Goal: Task Accomplishment & Management: Use online tool/utility

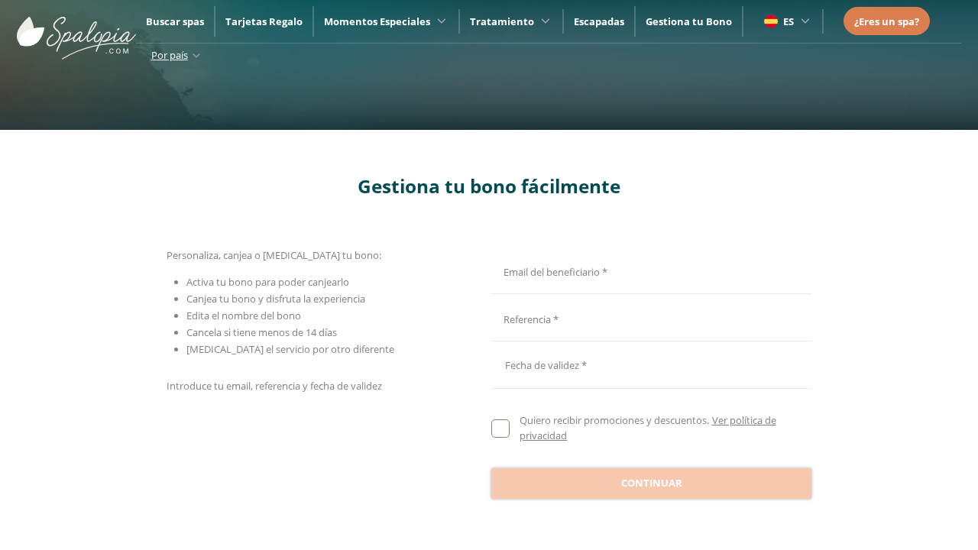
click at [649, 270] on input "Email del beneficiario *" at bounding box center [649, 270] width 316 height 27
type input "**********"
click at [649, 318] on input "Email del beneficiario *" at bounding box center [649, 318] width 316 height 27
type input "**********"
click at [651, 365] on div at bounding box center [651, 365] width 320 height 37
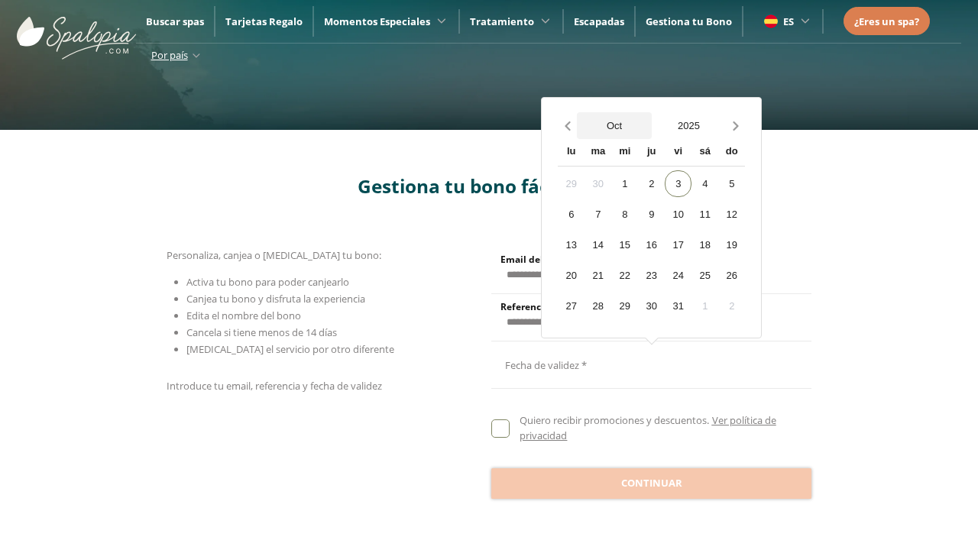
click at [614, 125] on button "Oct" at bounding box center [614, 125] width 75 height 27
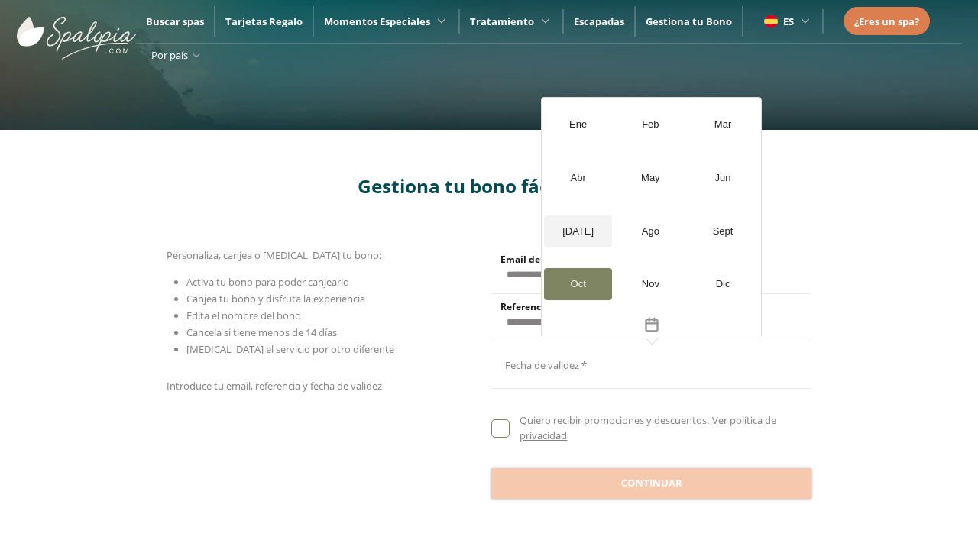
click at [578, 231] on div "[DATE]" at bounding box center [578, 232] width 68 height 32
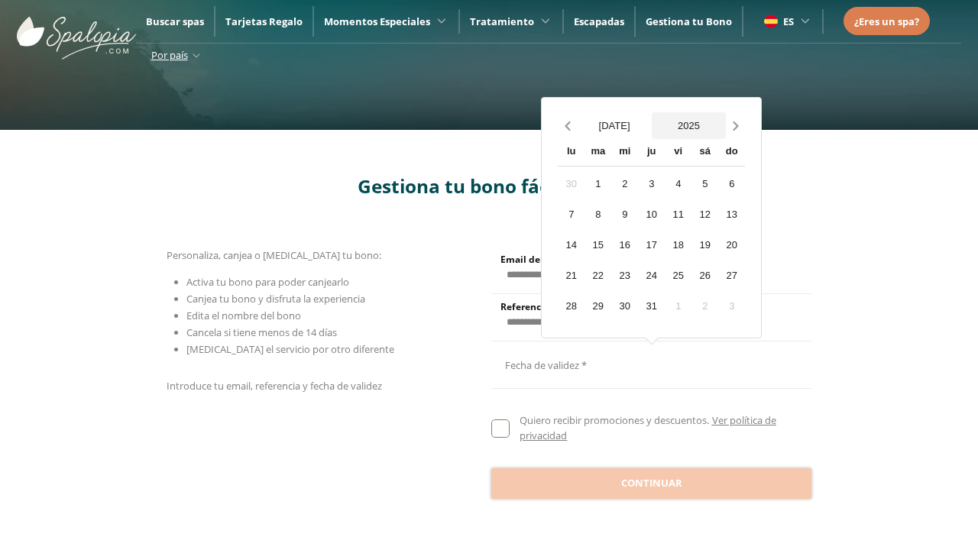
click at [689, 125] on button "2025" at bounding box center [689, 125] width 75 height 27
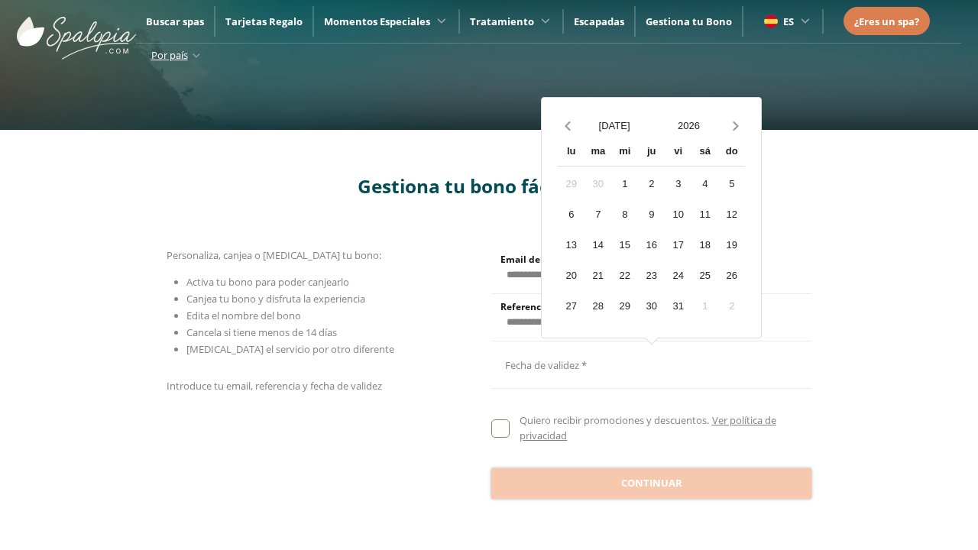
scroll to position [1362, 0]
click at [571, 274] on div "20" at bounding box center [571, 275] width 27 height 27
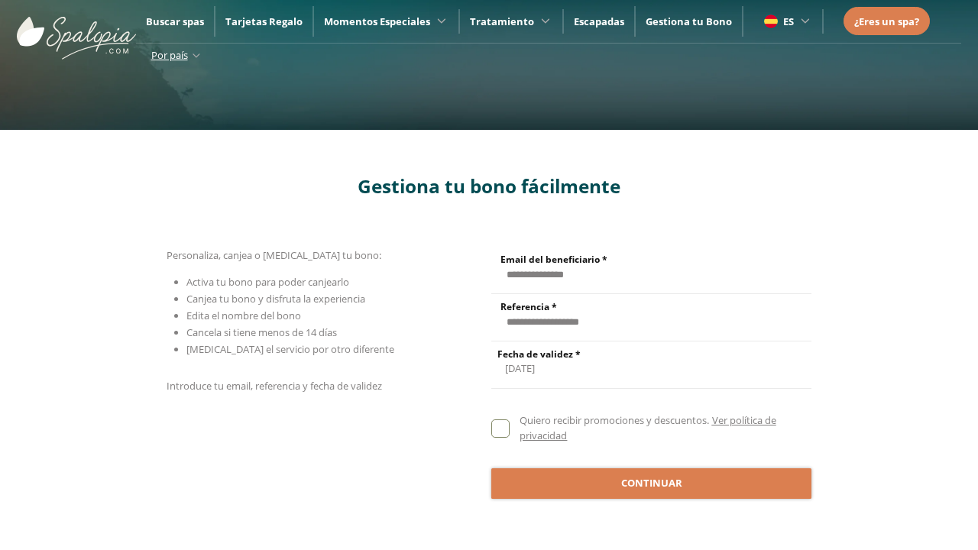
scroll to position [1, 0]
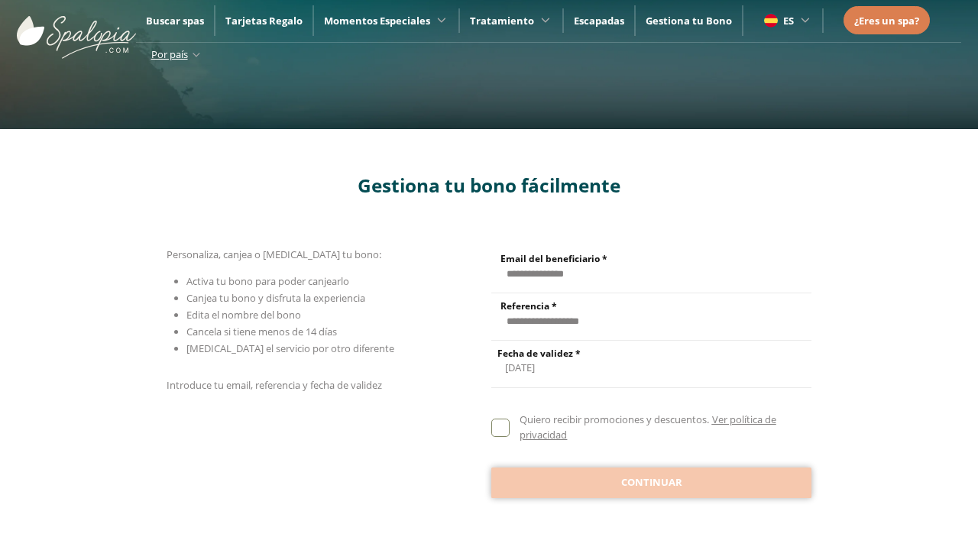
click at [651, 481] on span "Continuar" at bounding box center [651, 482] width 61 height 15
